Goal: Task Accomplishment & Management: Use online tool/utility

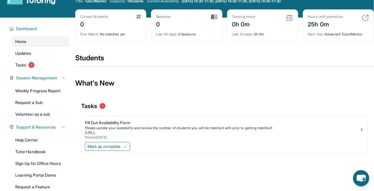
scroll to position [34, 0]
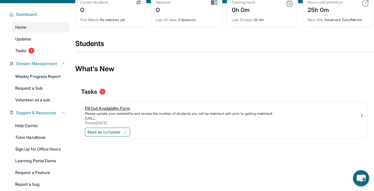
click at [161, 109] on div "Fill Out Availability Form" at bounding box center [222, 109] width 274 height 6
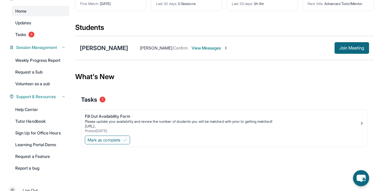
scroll to position [49, 0]
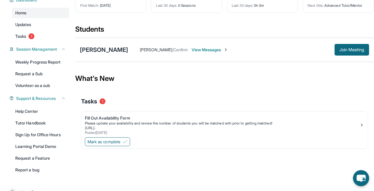
click at [209, 56] on div "[PERSON_NAME] : Confirm View Messages Join Meeting" at bounding box center [248, 50] width 241 height 12
click at [211, 53] on span "View Messages" at bounding box center [209, 50] width 37 height 6
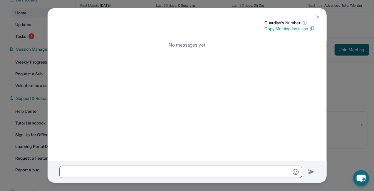
click at [298, 29] on p "Copy Meeting Invitation" at bounding box center [289, 29] width 50 height 6
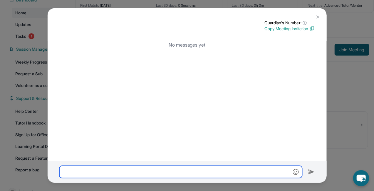
click at [230, 169] on input "text" at bounding box center [180, 172] width 243 height 12
paste input "**********"
type input "**********"
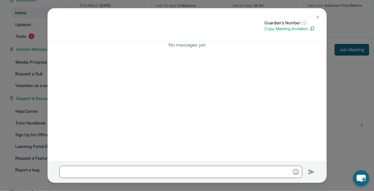
click at [319, 13] on button at bounding box center [318, 17] width 12 height 12
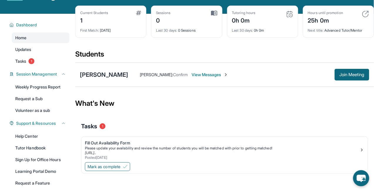
scroll to position [24, 0]
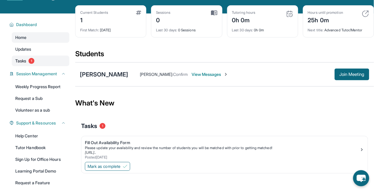
click at [64, 66] on link "Tasks 1" at bounding box center [41, 61] width 58 height 11
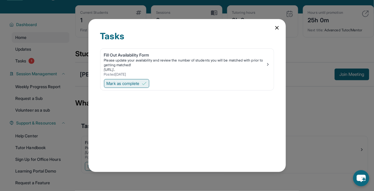
click at [129, 82] on span "Mark as complete" at bounding box center [123, 84] width 33 height 6
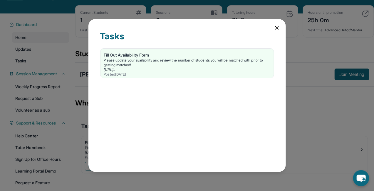
click at [277, 26] on icon at bounding box center [277, 28] width 6 height 6
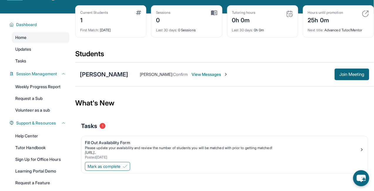
scroll to position [67, 0]
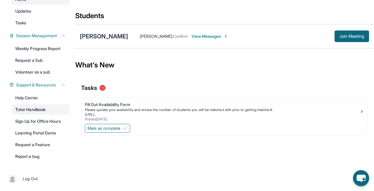
click at [44, 112] on link "Tutor Handbook" at bounding box center [41, 109] width 58 height 11
click at [361, 35] on span "Join Meeting" at bounding box center [351, 37] width 25 height 4
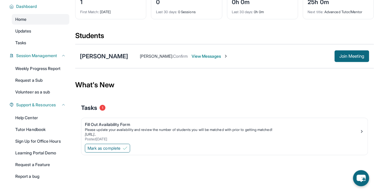
scroll to position [42, 0]
click at [95, 151] on span "Mark as complete" at bounding box center [103, 149] width 33 height 6
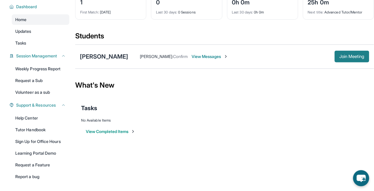
click at [348, 63] on button "Join Meeting" at bounding box center [351, 57] width 35 height 12
